Goal: Navigation & Orientation: Find specific page/section

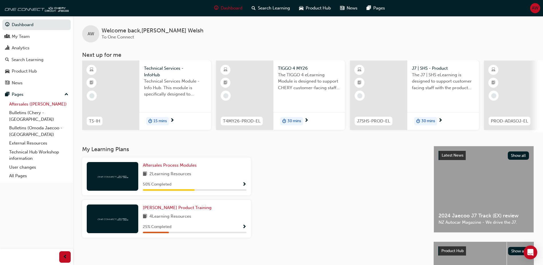
click at [38, 104] on link "Aftersales ([PERSON_NAME])" at bounding box center [39, 104] width 64 height 9
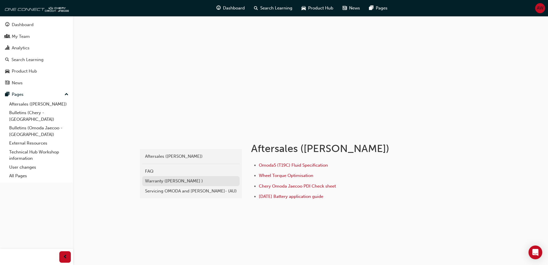
click at [183, 181] on div "Warranty ([PERSON_NAME] )" at bounding box center [191, 181] width 92 height 7
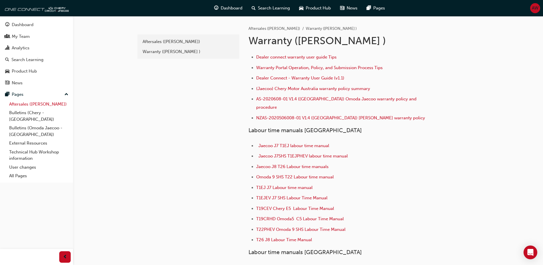
click at [32, 105] on link "Aftersales ([PERSON_NAME])" at bounding box center [39, 104] width 64 height 9
